Goal: Task Accomplishment & Management: Manage account settings

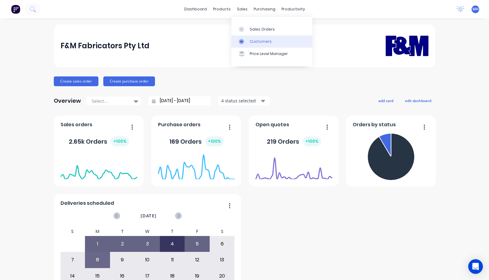
click at [250, 39] on link "Customers" at bounding box center [272, 41] width 81 height 12
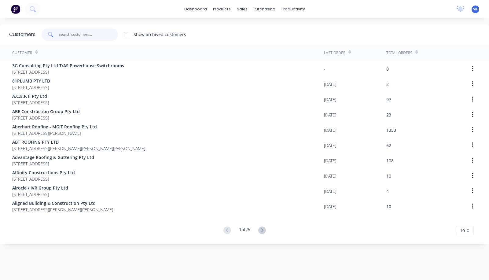
click at [88, 35] on input "text" at bounding box center [89, 34] width 60 height 12
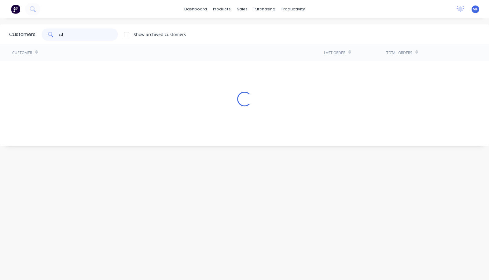
type input "ctl"
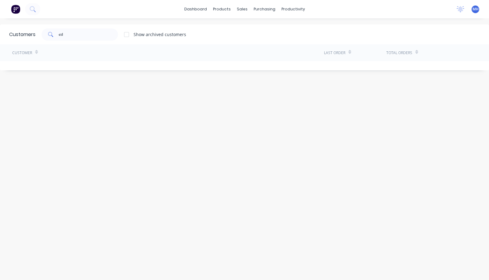
click at [128, 35] on div at bounding box center [127, 34] width 12 height 12
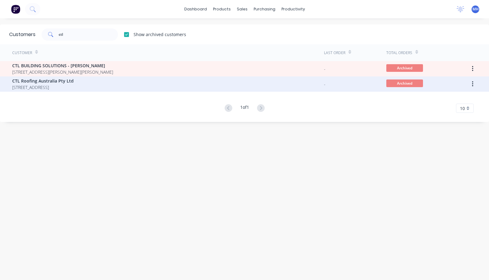
click at [215, 85] on div "CTL Roofing Australia Pty Ltd [STREET_ADDRESS]" at bounding box center [168, 83] width 312 height 15
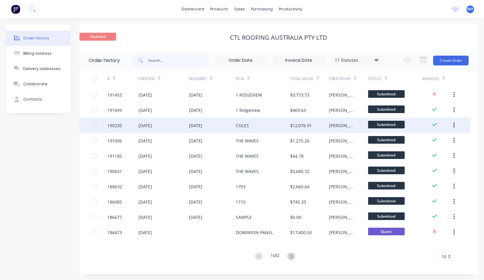
click at [259, 123] on div "COLES" at bounding box center [263, 125] width 54 height 15
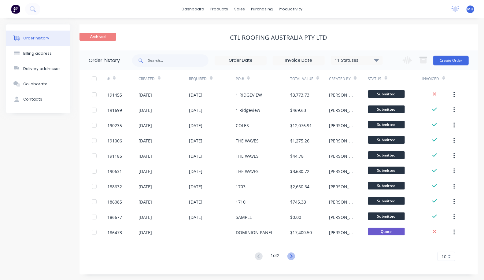
click at [291, 254] on icon at bounding box center [292, 257] width 8 height 8
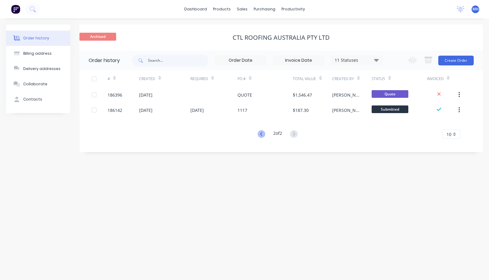
click at [259, 132] on icon at bounding box center [262, 134] width 8 height 8
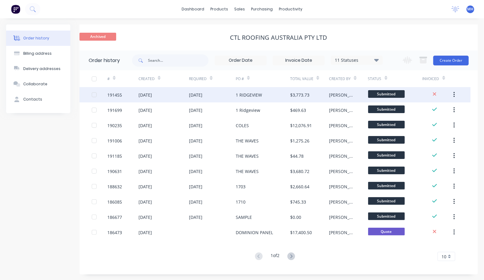
click at [280, 94] on div "1 RIDGEVIEW" at bounding box center [263, 94] width 54 height 15
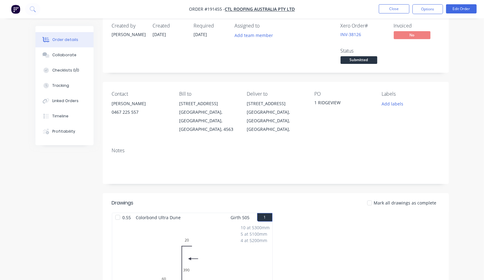
scroll to position [11, 0]
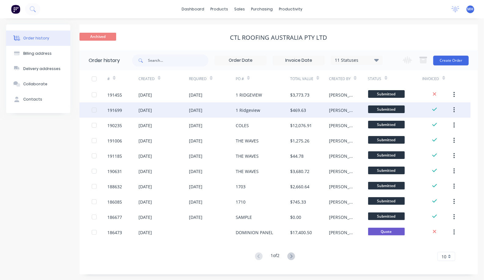
click at [263, 112] on div "1 Ridgeview" at bounding box center [263, 109] width 54 height 15
